Goal: Task Accomplishment & Management: Complete application form

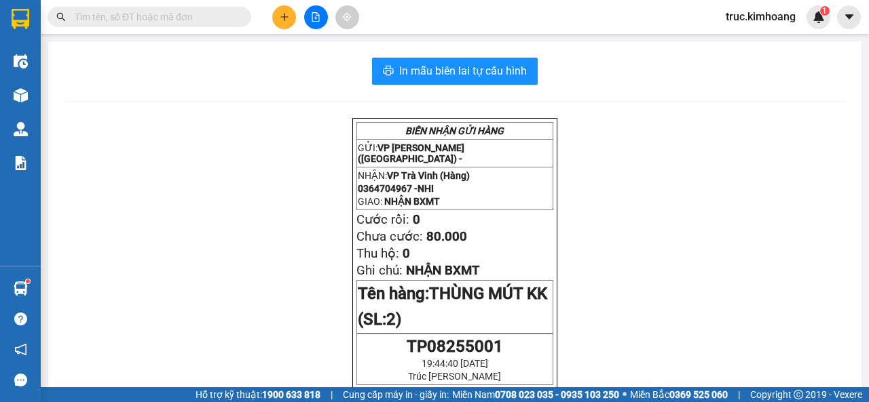
click at [287, 24] on button at bounding box center [284, 17] width 24 height 24
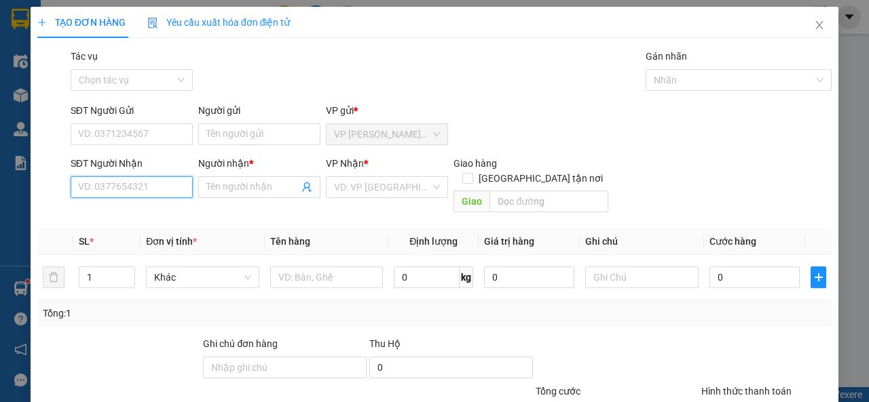
click at [105, 195] on input "SĐT Người Nhận" at bounding box center [132, 187] width 122 height 22
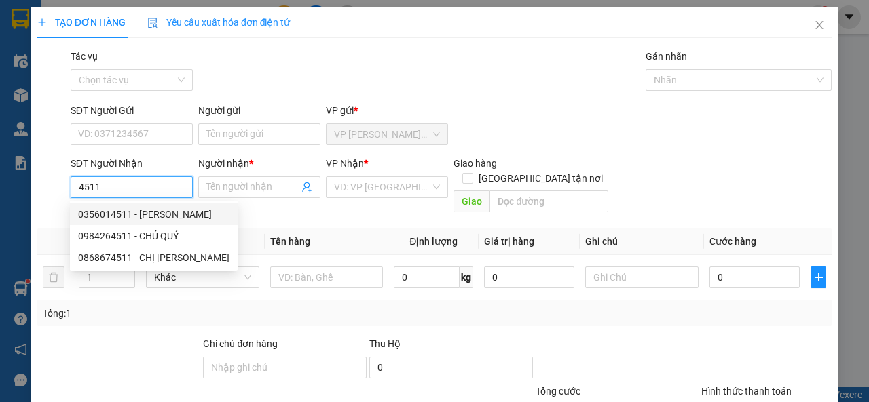
click at [172, 214] on div "0356014511 - [PERSON_NAME]" at bounding box center [153, 214] width 151 height 15
type input "0356014511"
type input "[PERSON_NAME]"
type input "60.000"
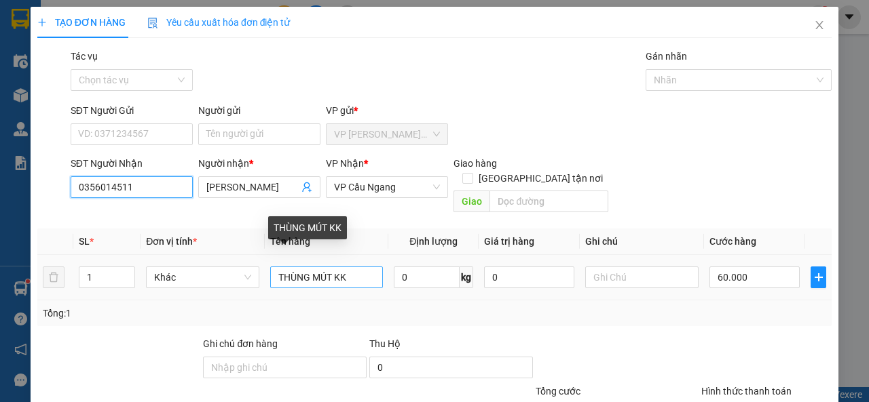
type input "0356014511"
drag, startPoint x: 357, startPoint y: 266, endPoint x: 265, endPoint y: 269, distance: 92.3
click at [265, 269] on td "THÙNG MÚT KK" at bounding box center [327, 277] width 124 height 45
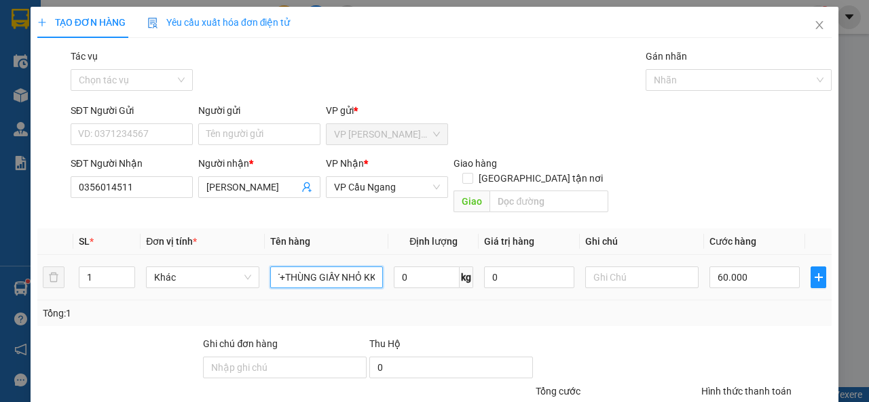
scroll to position [0, 58]
type input "THÙNG MÚT+THÙNG GIẤY NHỎ KK"
type input "2"
click at [125, 270] on span "up" at bounding box center [127, 274] width 8 height 8
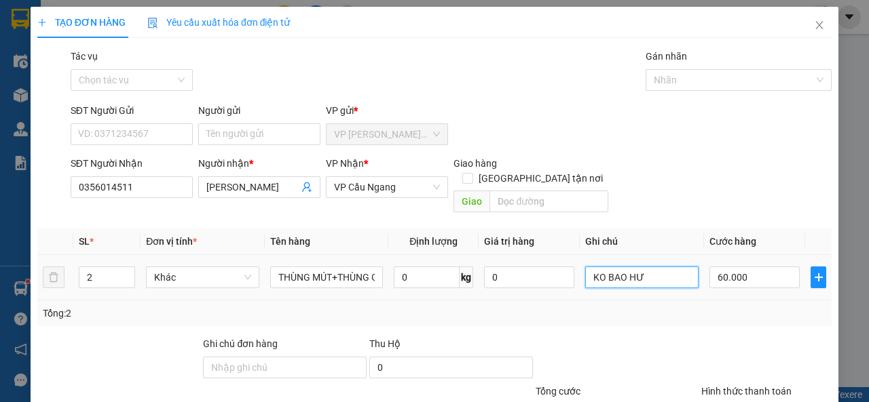
type input "KO BAO HƯ"
type input "8"
type input "82"
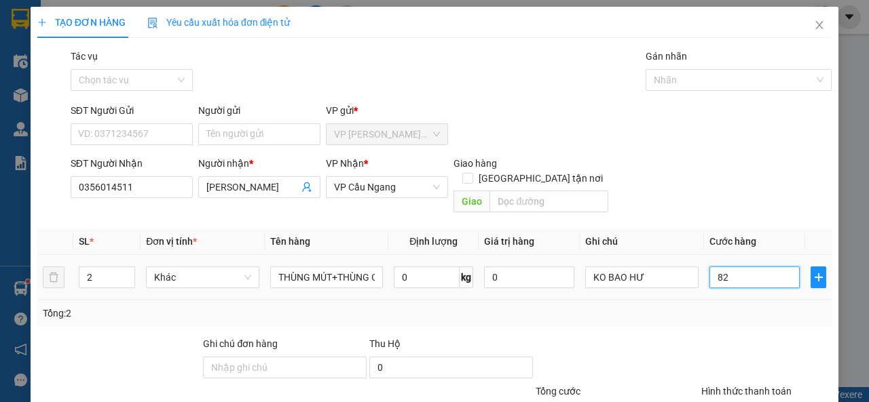
type input "82"
type input "820"
type input "82"
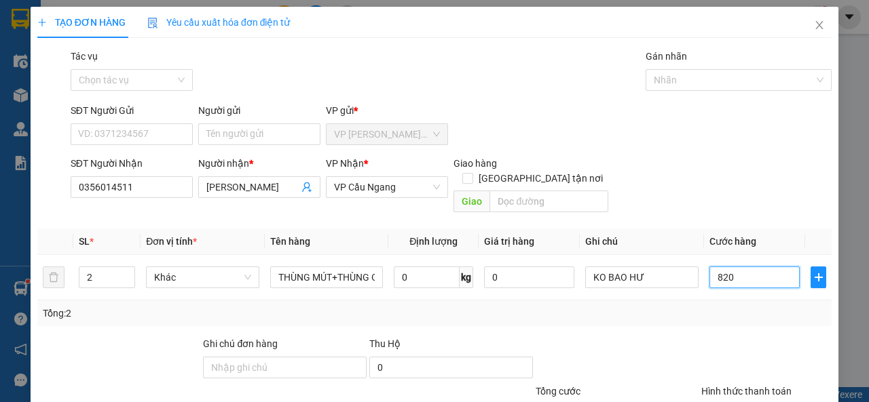
type input "82"
type input "8"
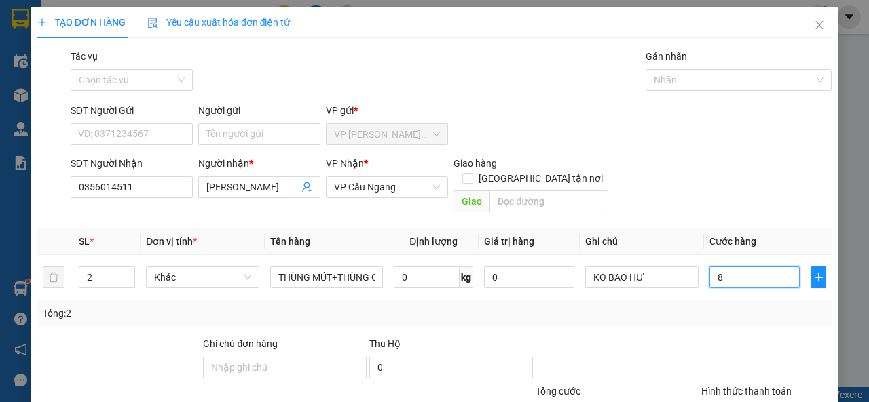
type input "80"
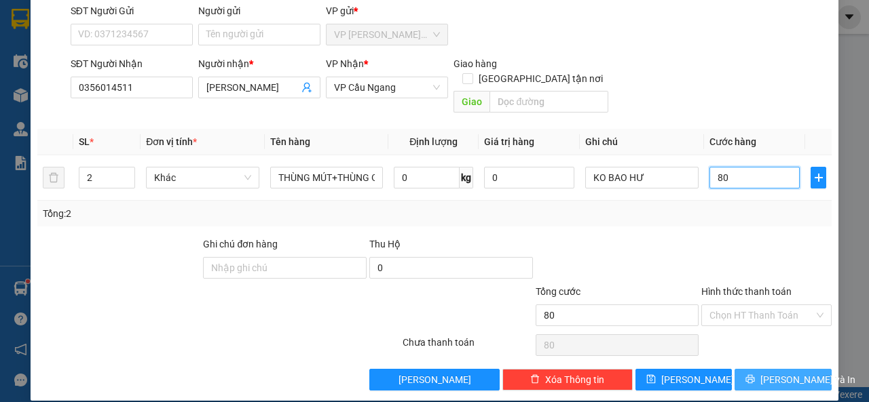
type input "80"
type input "80.000"
click at [755, 369] on button "[PERSON_NAME] và In" at bounding box center [782, 380] width 97 height 22
